Goal: Transaction & Acquisition: Obtain resource

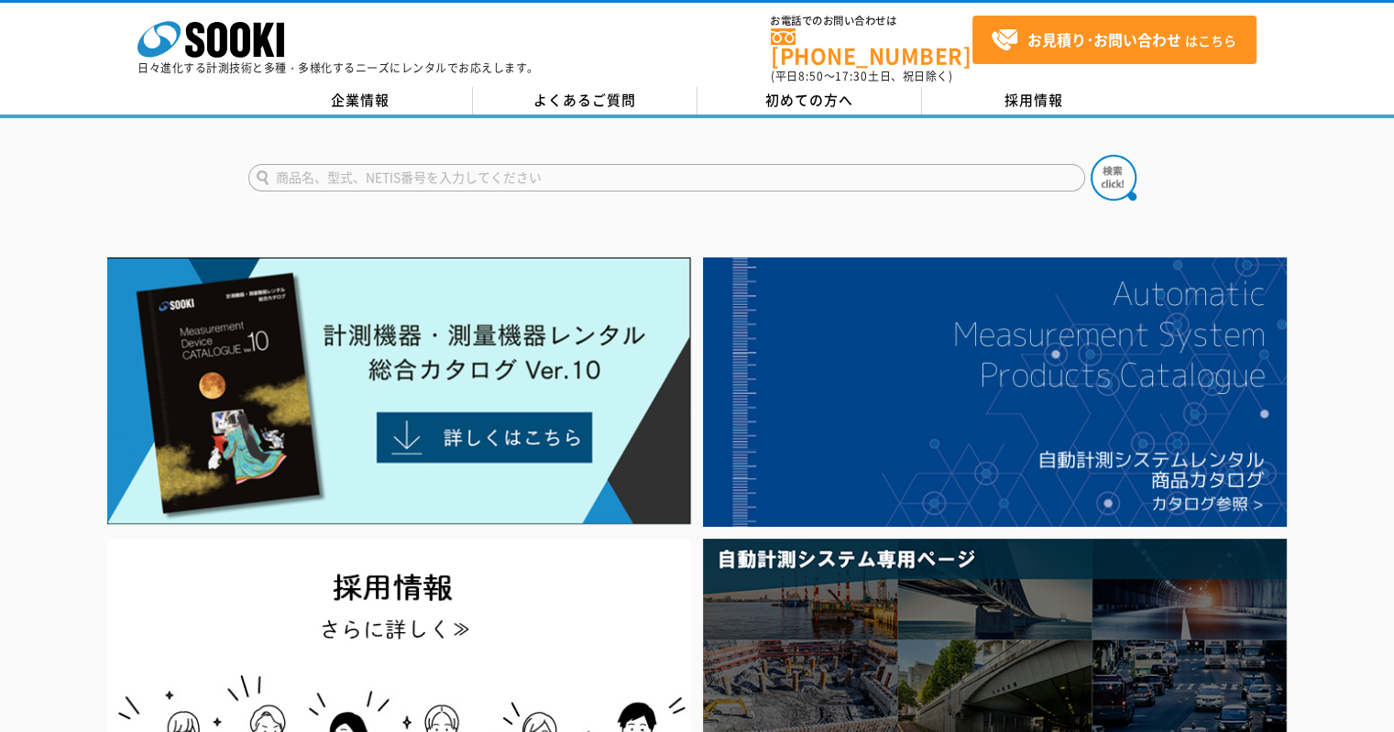
click at [420, 168] on input "text" at bounding box center [666, 178] width 837 height 28
type input "3255"
click at [1091, 155] on button at bounding box center [1114, 178] width 46 height 46
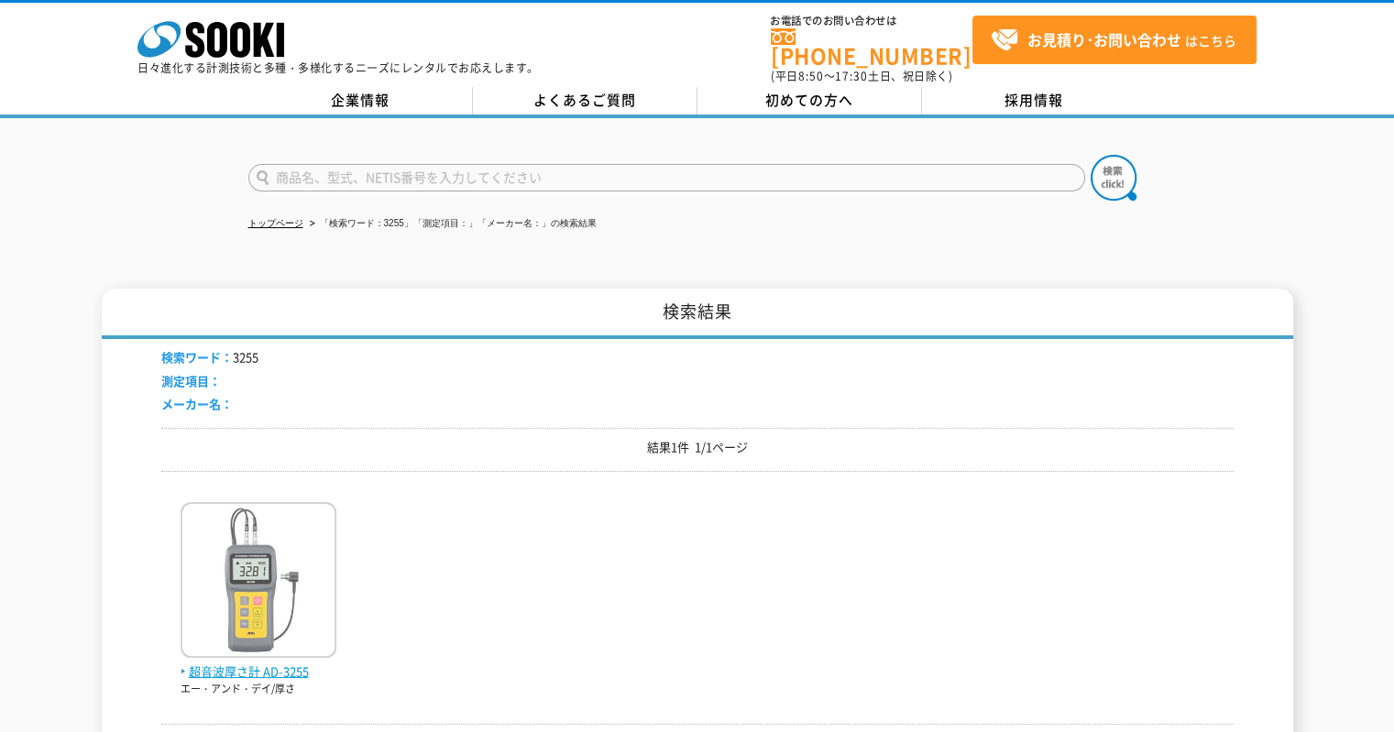
click at [245, 663] on span "超音波厚さ計 AD-3255" at bounding box center [259, 672] width 156 height 19
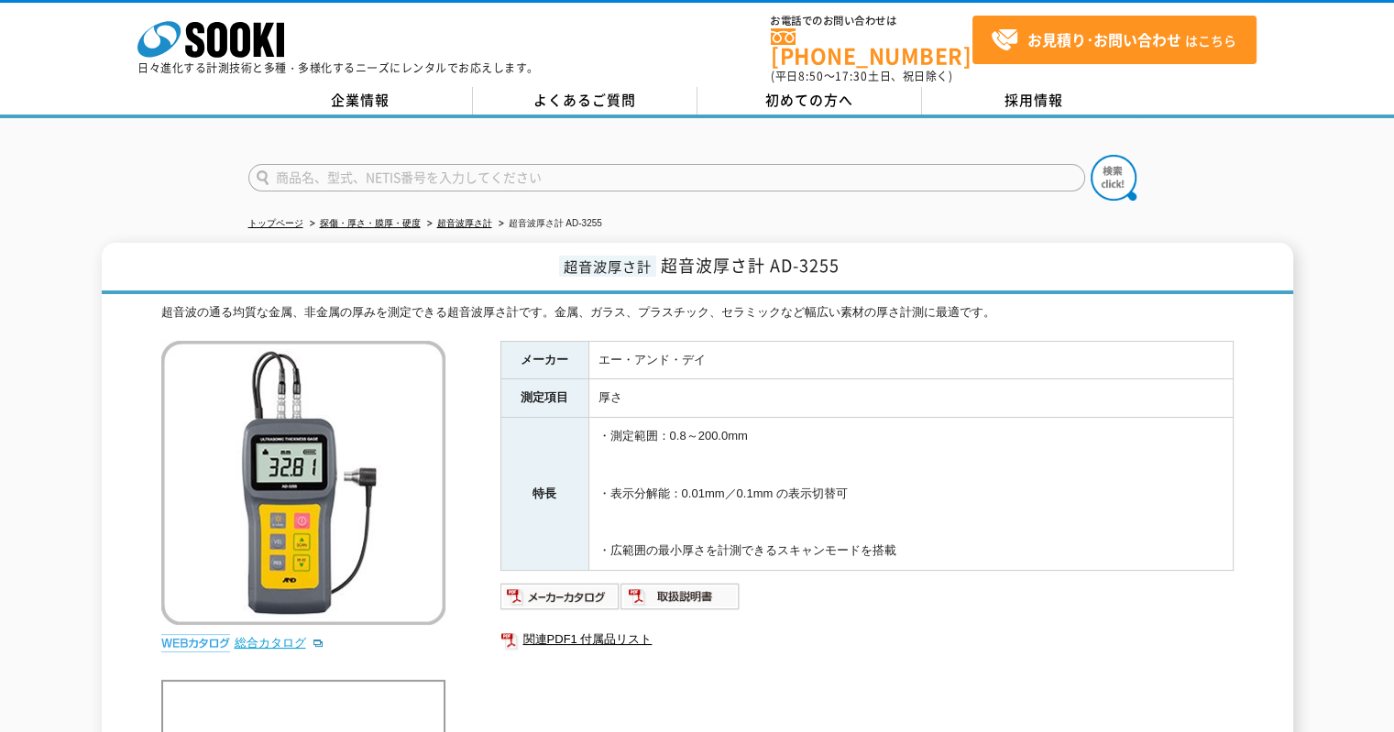
click at [260, 636] on link "総合カタログ" at bounding box center [280, 643] width 90 height 14
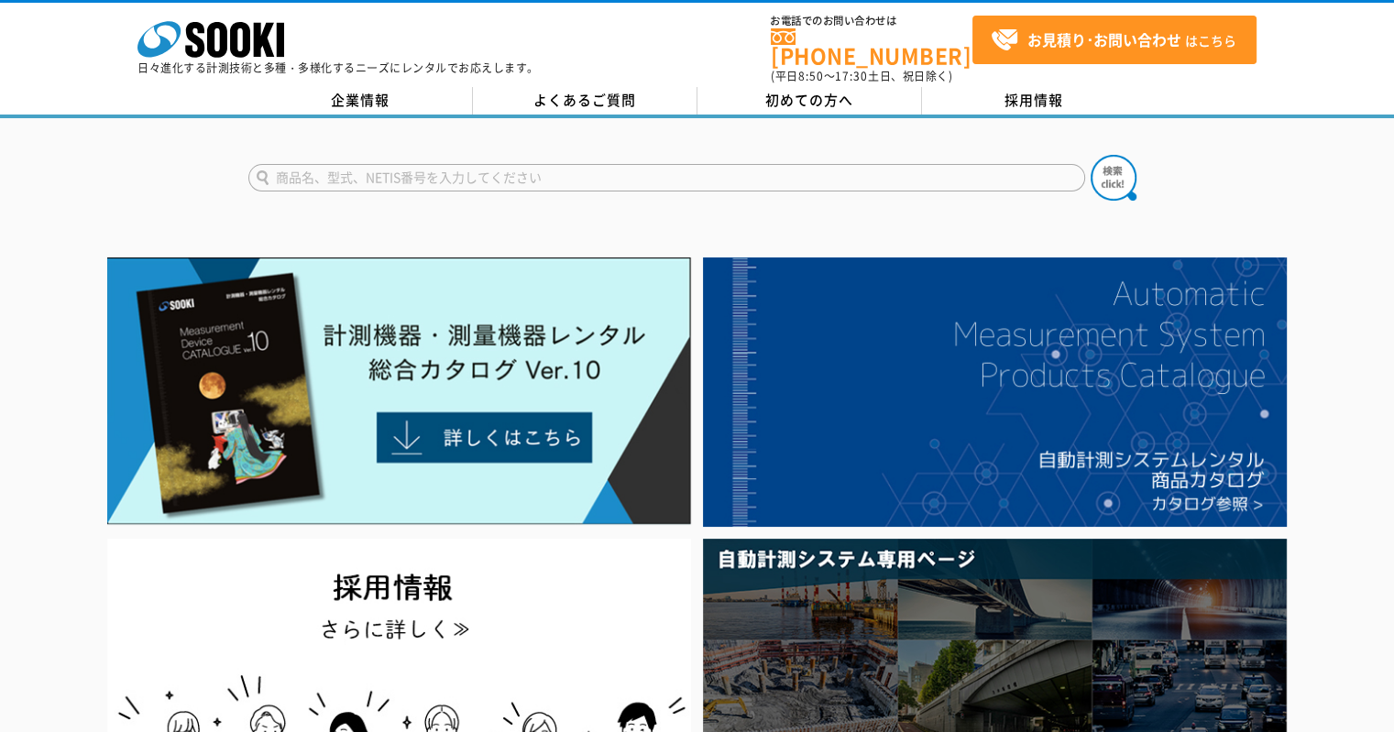
click at [461, 170] on input "text" at bounding box center [666, 178] width 837 height 28
type input "3255"
click at [1091, 155] on button at bounding box center [1114, 178] width 46 height 46
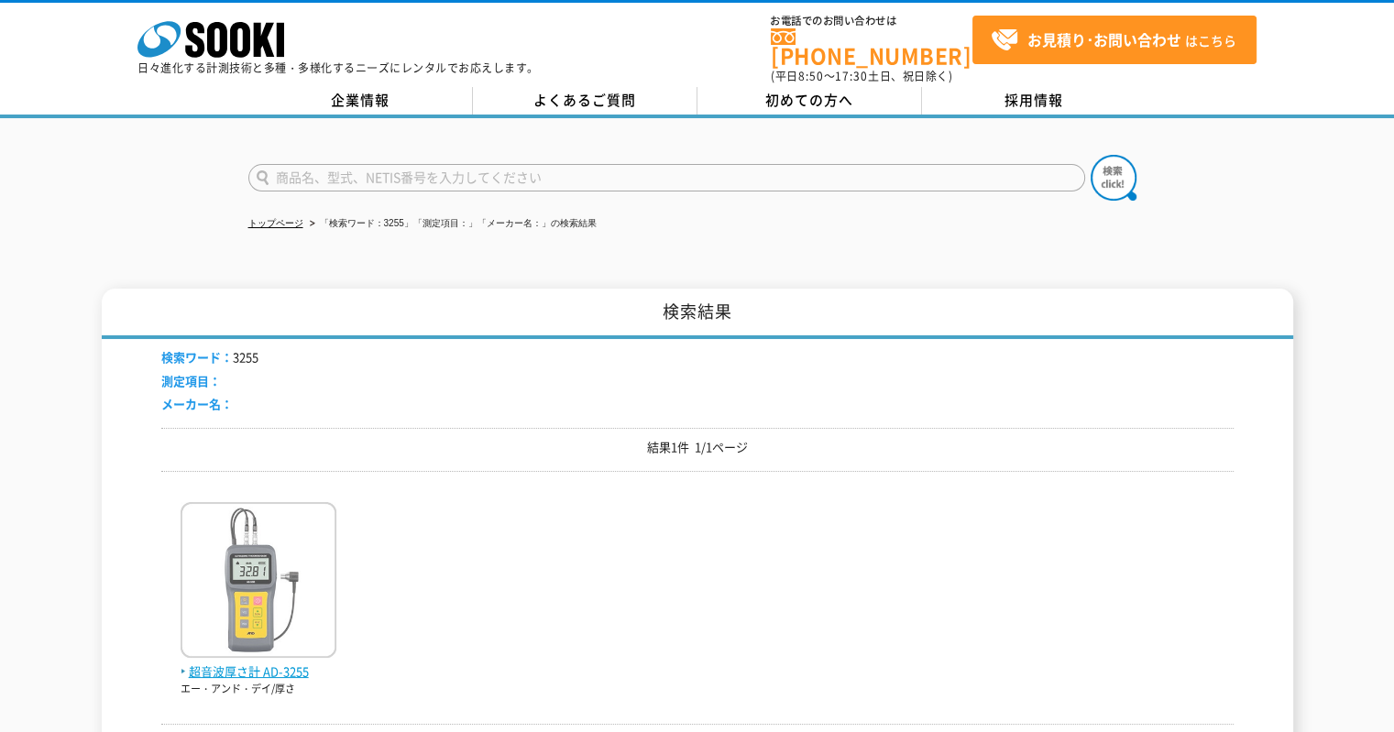
click at [257, 663] on span "超音波厚さ計 AD-3255" at bounding box center [259, 672] width 156 height 19
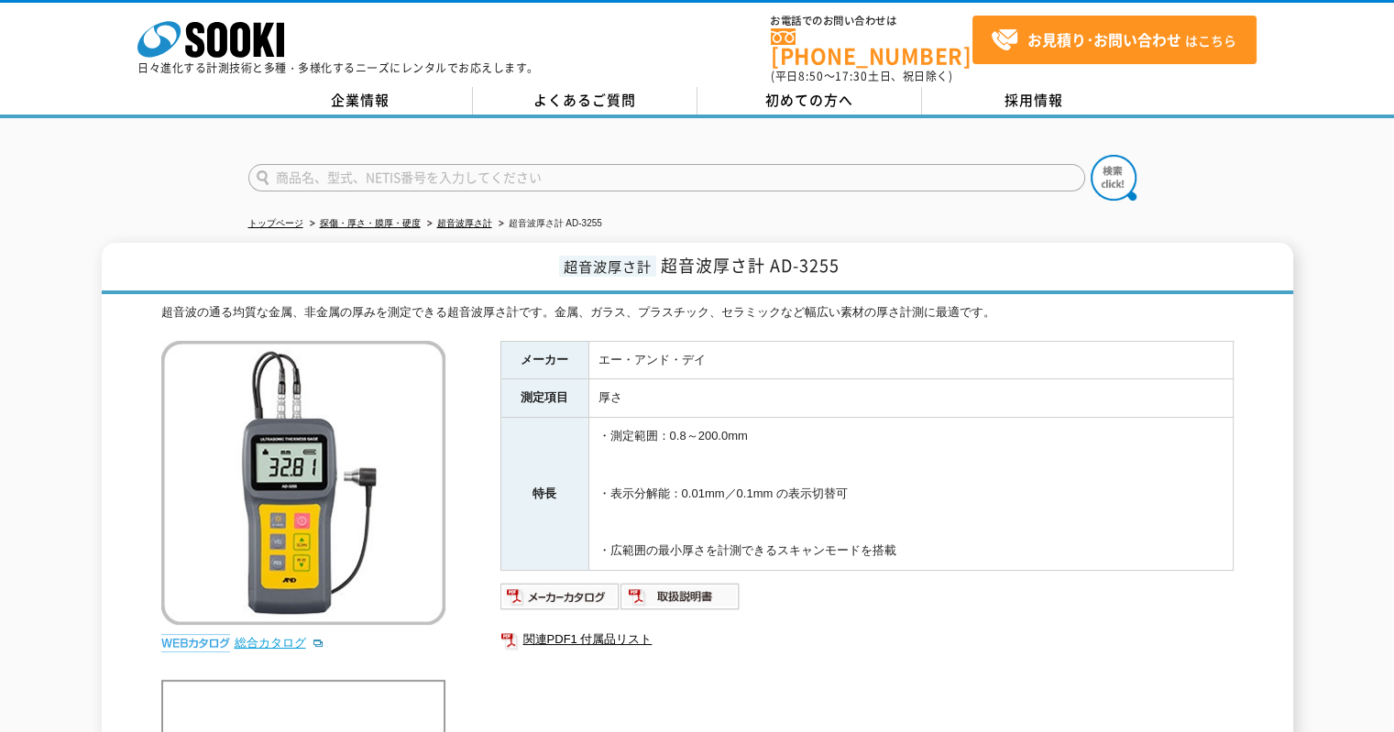
click at [260, 636] on link "総合カタログ" at bounding box center [280, 643] width 90 height 14
